Goal: Complete application form: Complete application form

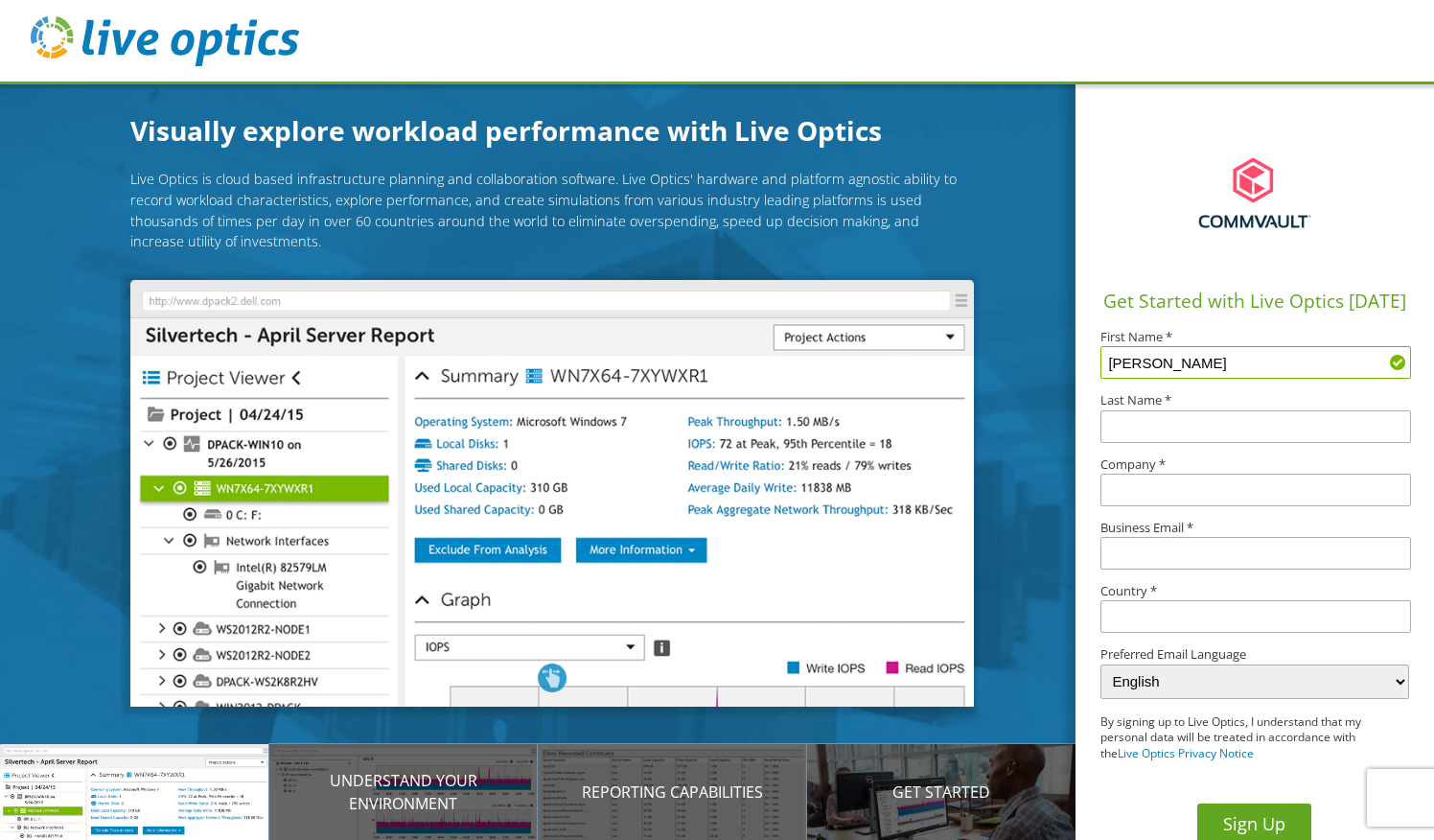
type input "[PERSON_NAME]"
type input "system"
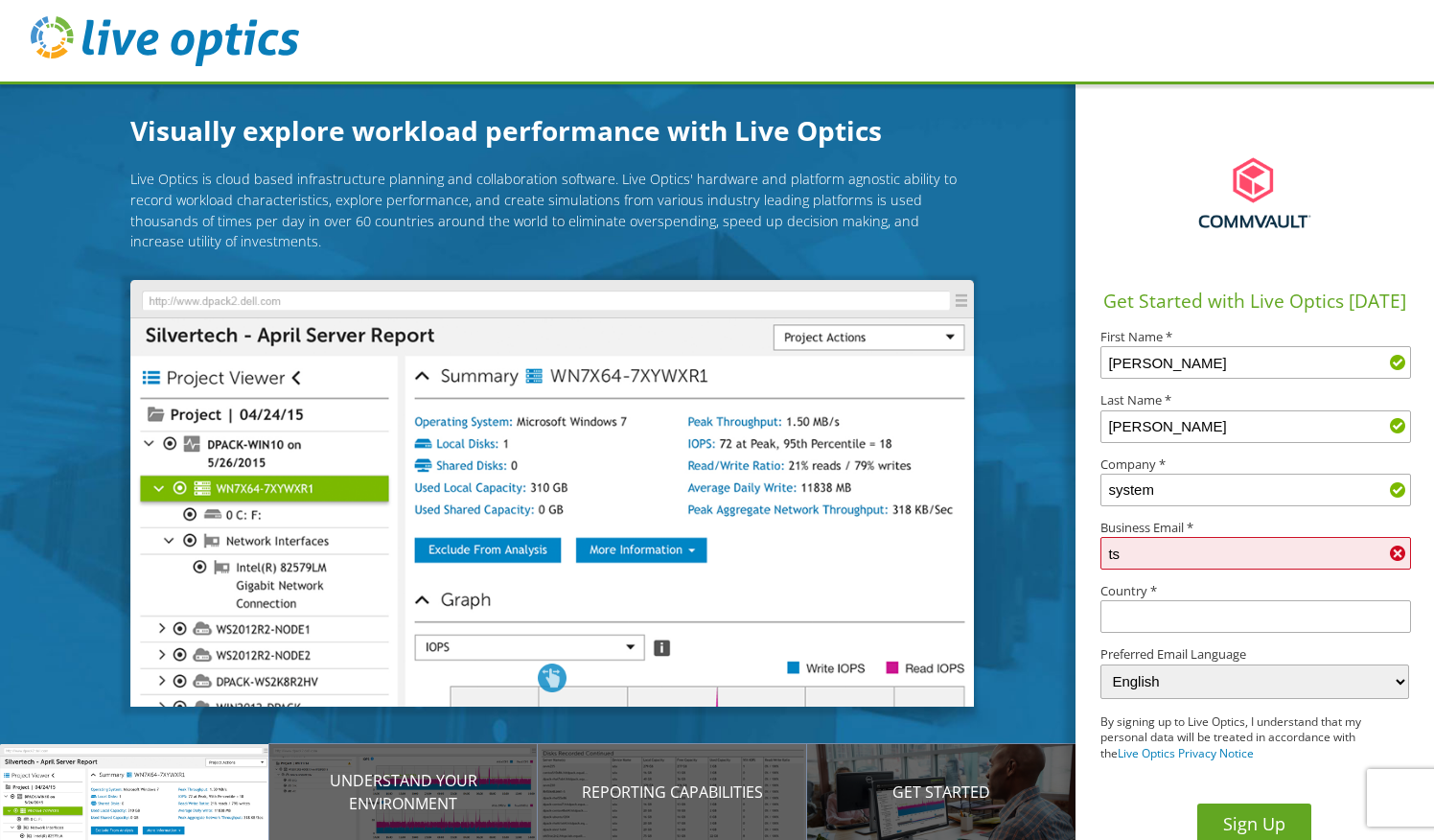
type input "t"
type input "[EMAIL_ADDRESS][DOMAIN_NAME]"
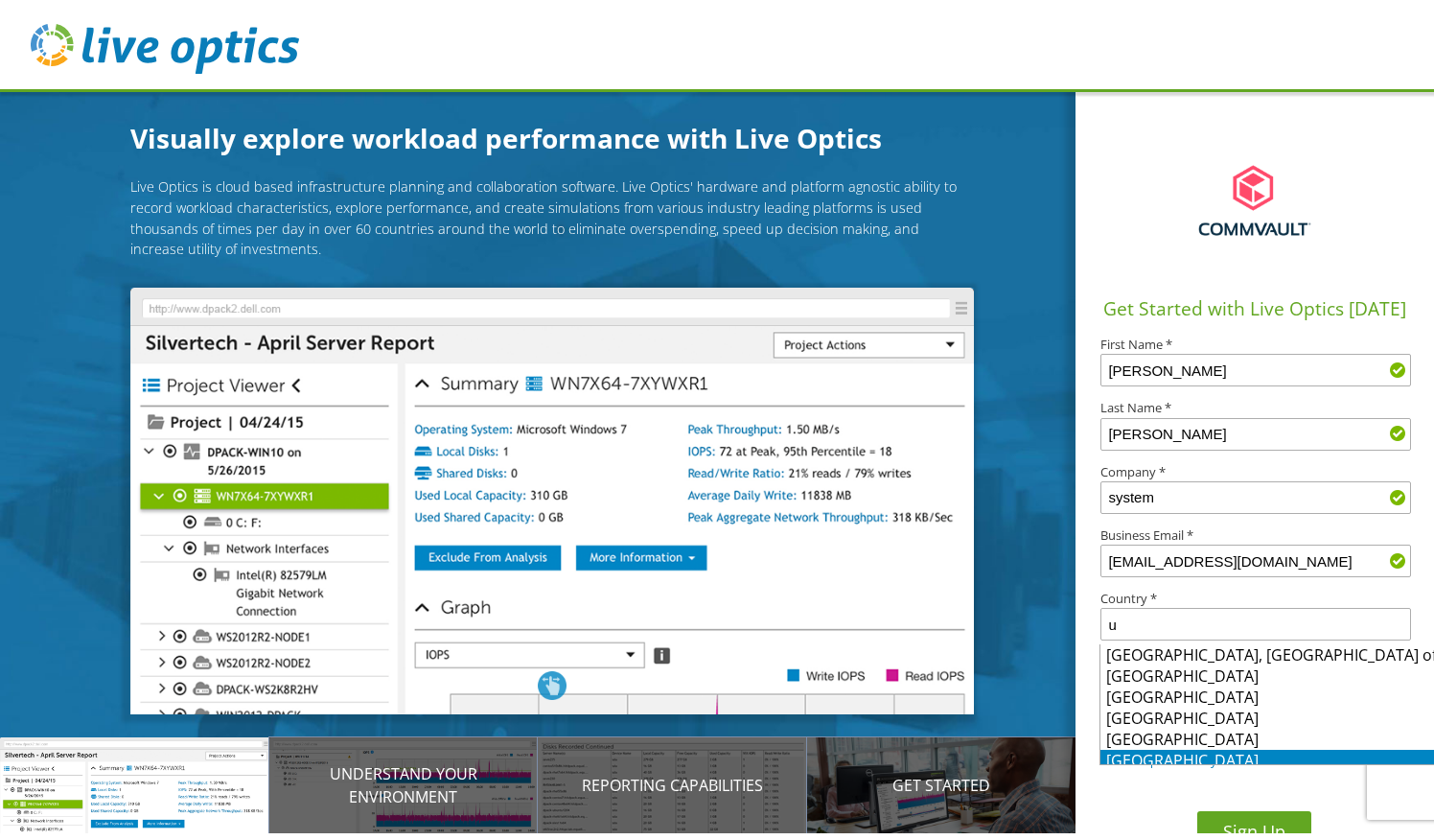
scroll to position [7, 0]
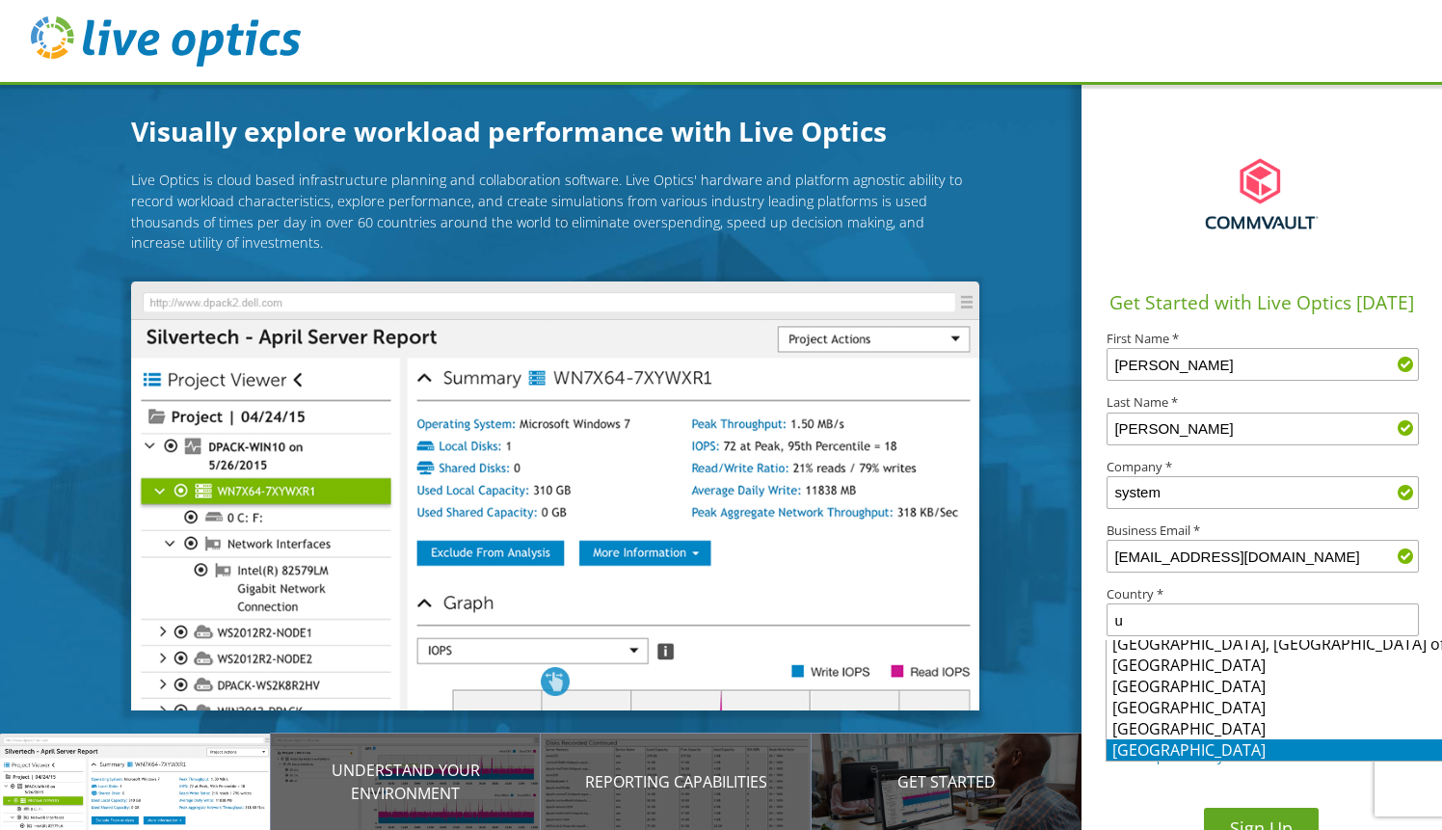
click at [1143, 744] on li "[GEOGRAPHIC_DATA]" at bounding box center [1286, 749] width 358 height 21
type input "[GEOGRAPHIC_DATA]"
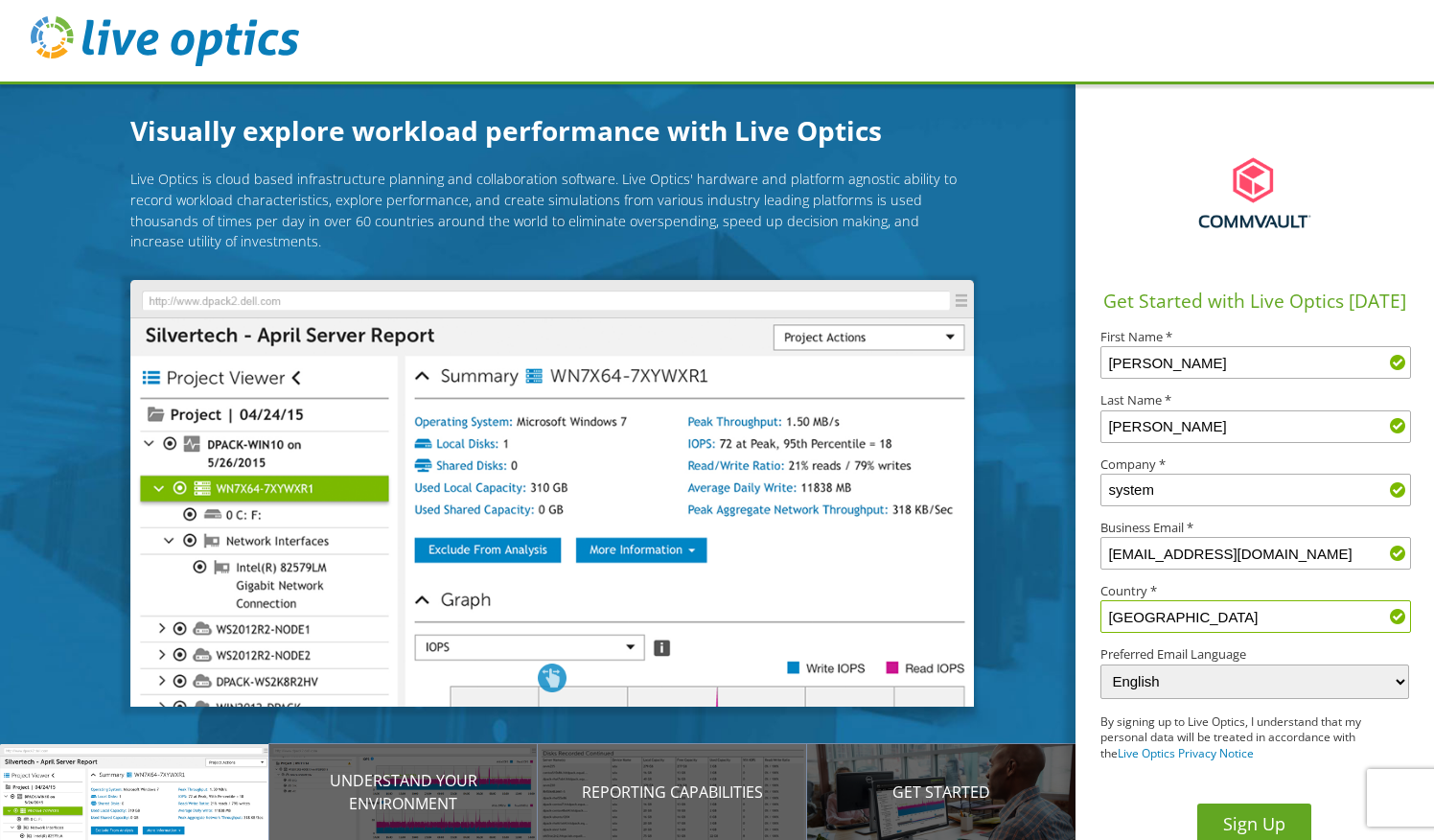
click at [1126, 787] on div "Sign Up" at bounding box center [1255, 811] width 308 height 69
click at [1238, 808] on button "Sign Up" at bounding box center [1254, 824] width 114 height 43
